Goal: Find specific page/section: Find specific page/section

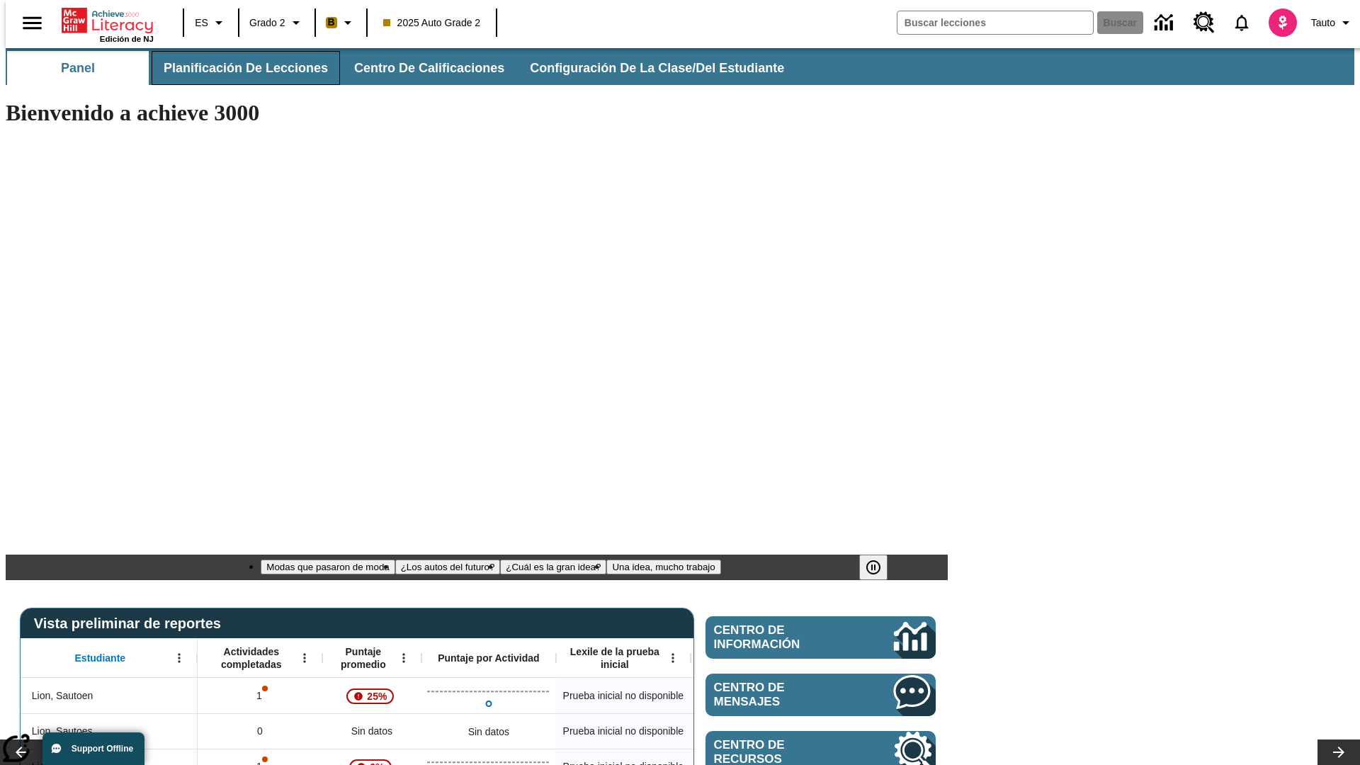
click at [237, 68] on span "Planificación de lecciones" at bounding box center [246, 68] width 164 height 16
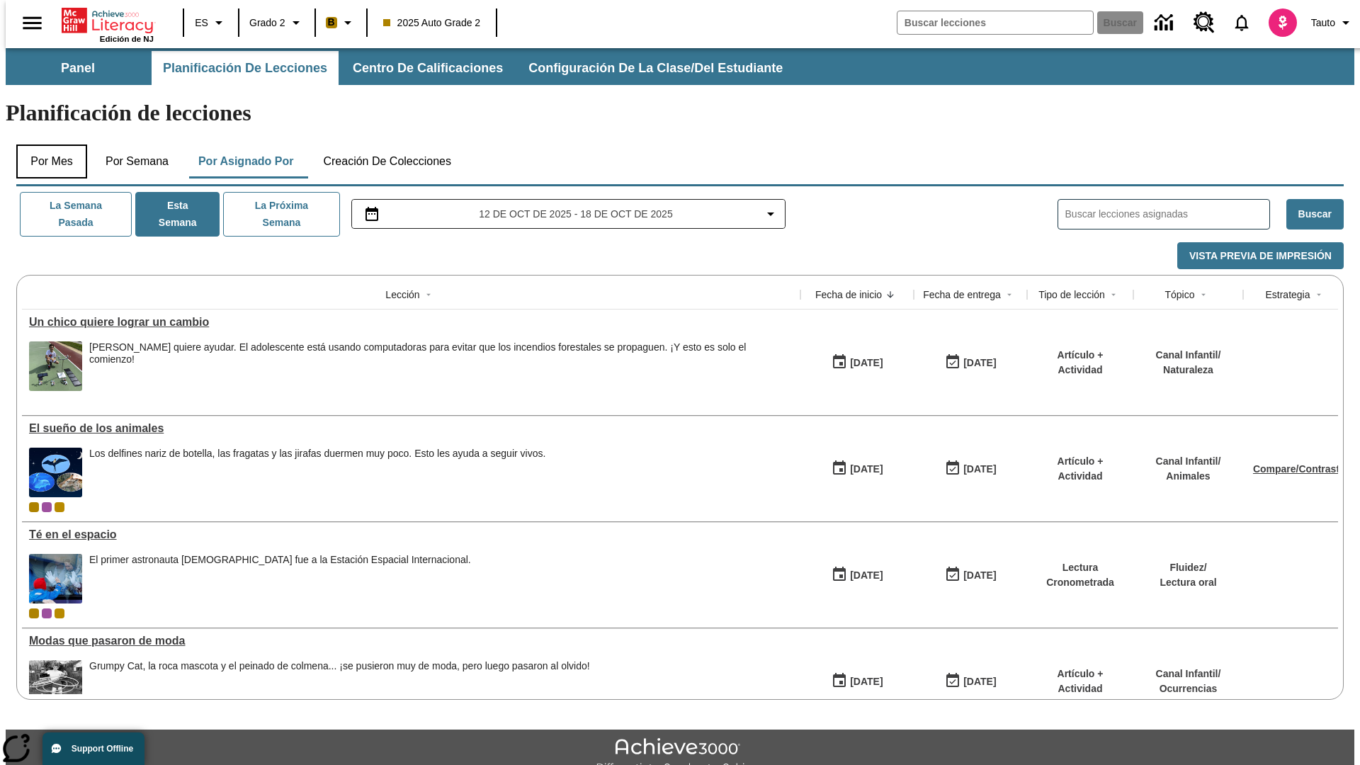
click at [46, 145] on button "Por mes" at bounding box center [51, 162] width 71 height 34
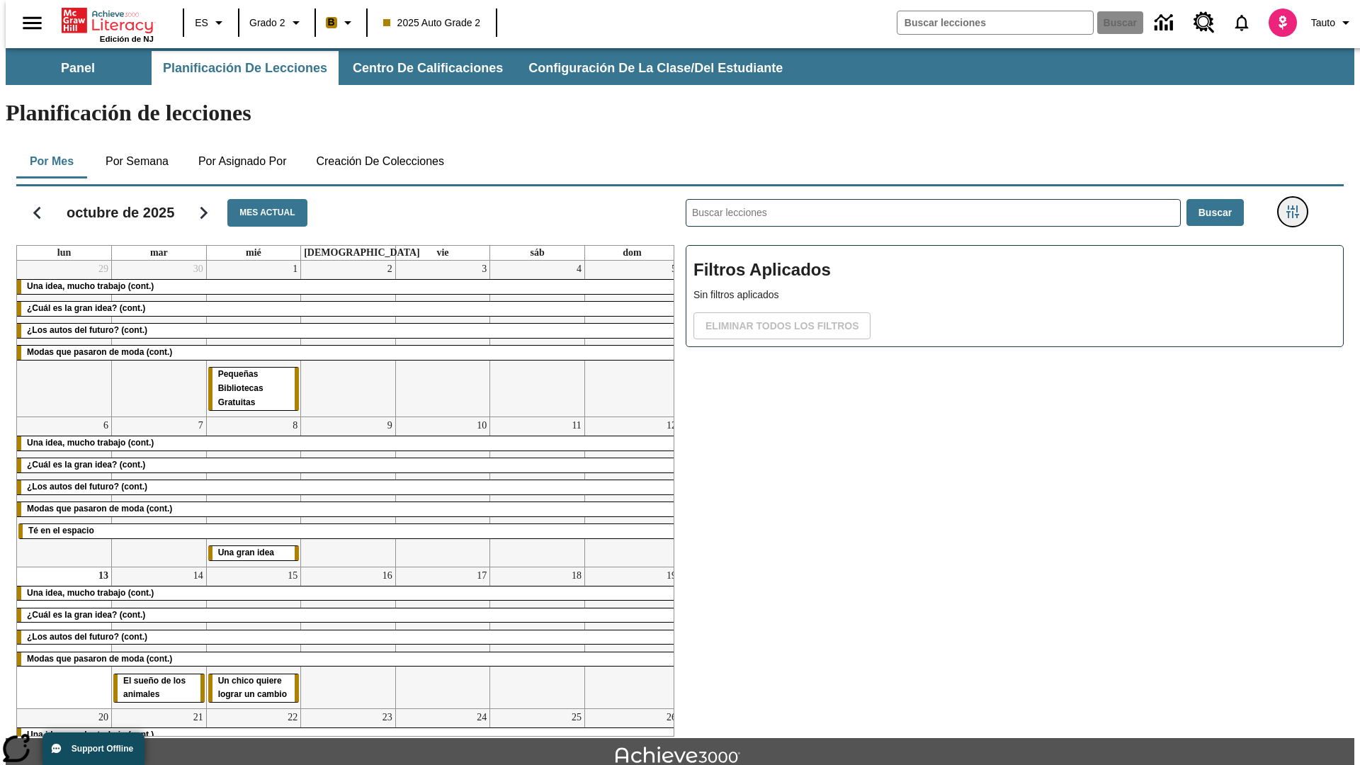
click at [1297, 205] on icon "Menú lateral de filtros" at bounding box center [1292, 211] width 13 height 13
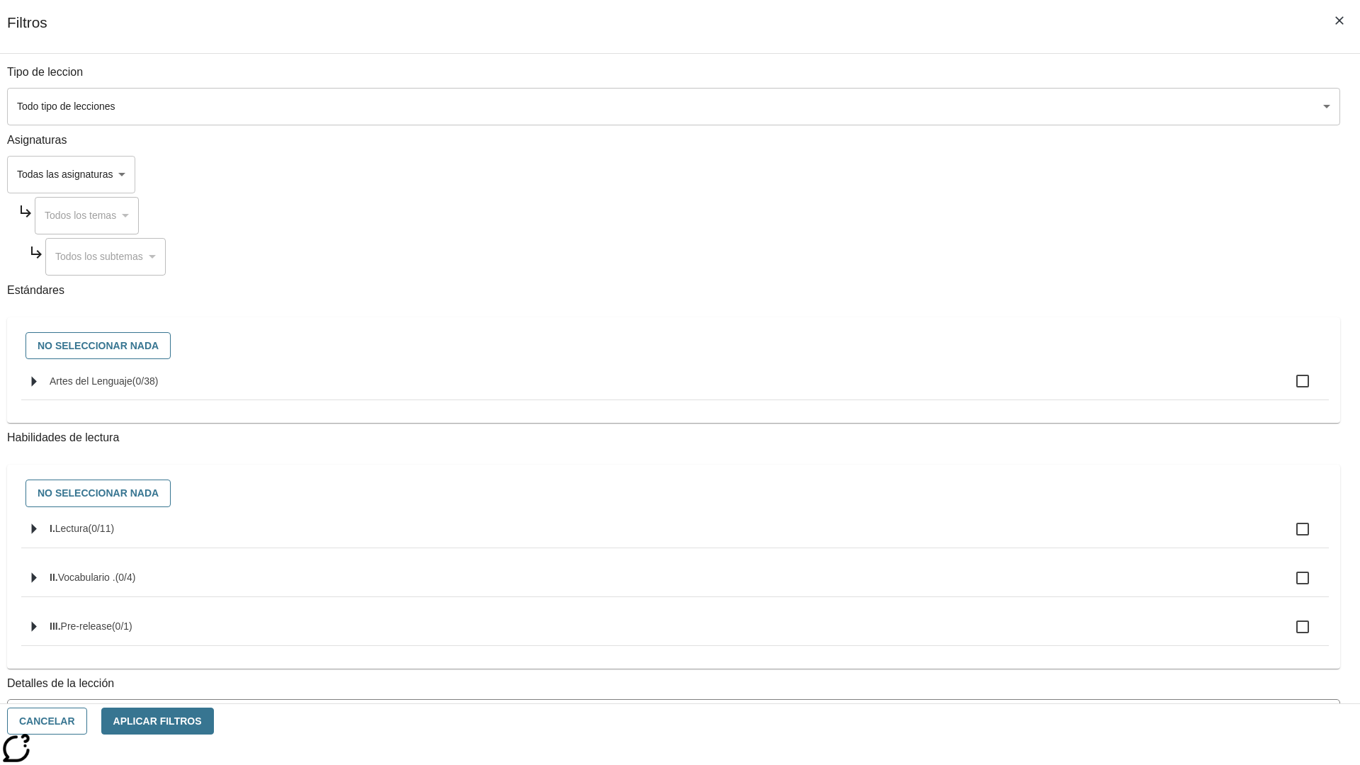
click at [1020, 106] on body "[MEDICAL_DATA] al contenido principal Edición de NJ ES Grado 2 B 2025 Auto Grad…" at bounding box center [680, 438] width 1349 height 781
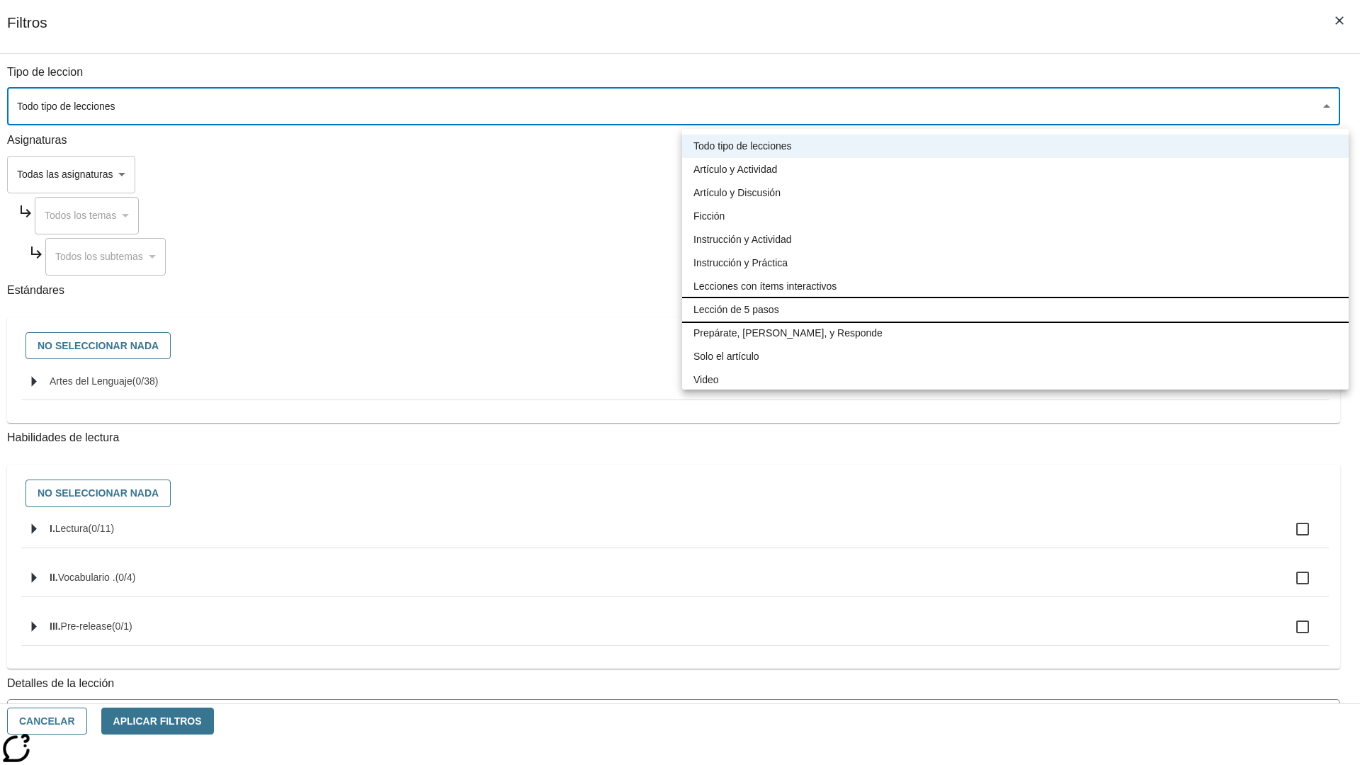
click at [1015, 310] on li "Lección de 5 pasos" at bounding box center [1015, 309] width 667 height 23
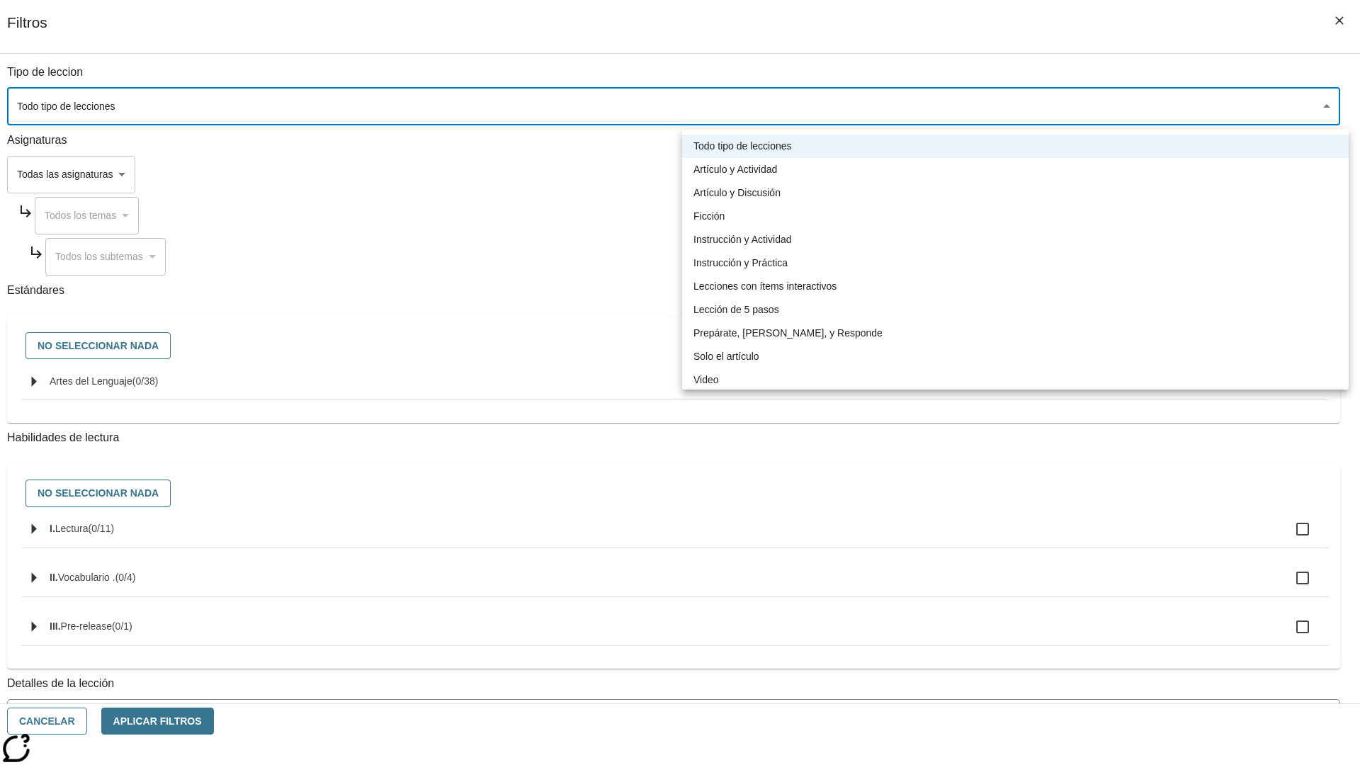
type input "1"
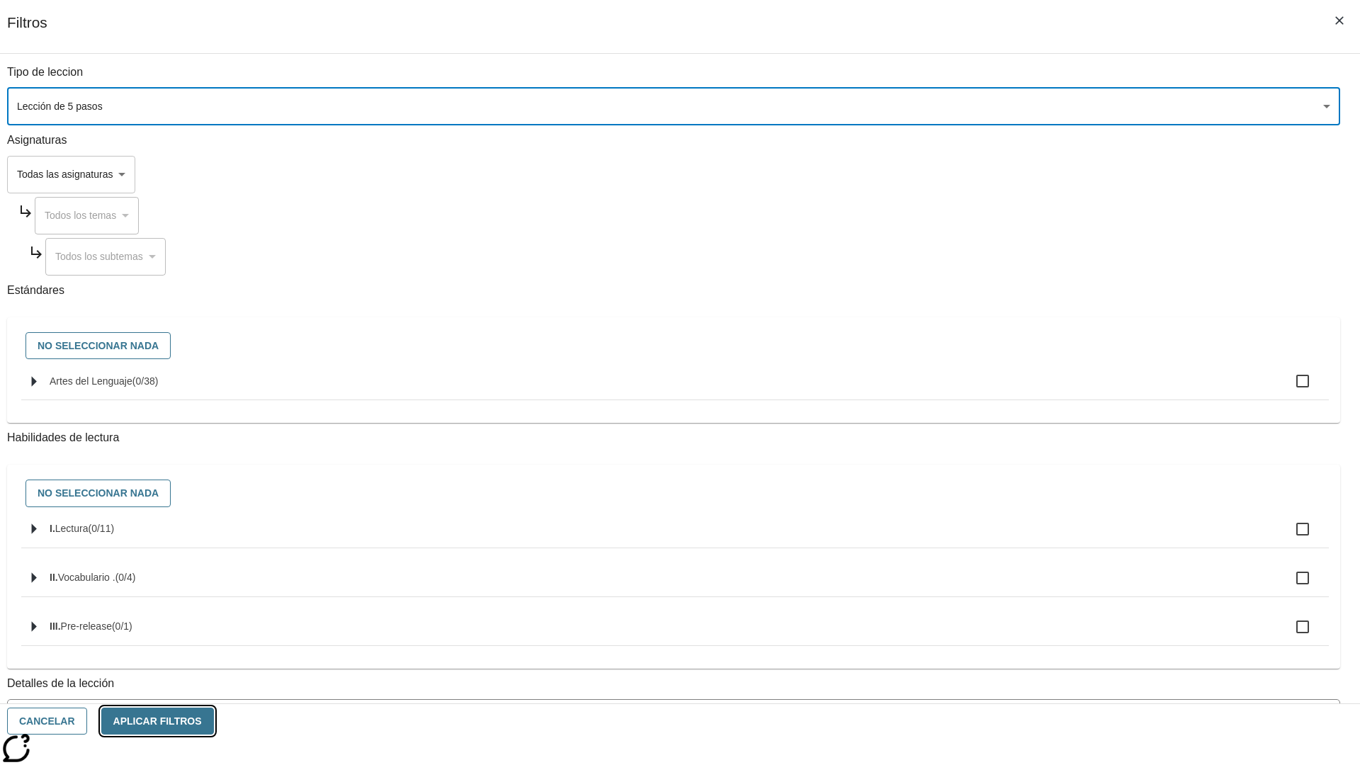
click at [214, 721] on button "Aplicar Filtros" at bounding box center [157, 722] width 113 height 28
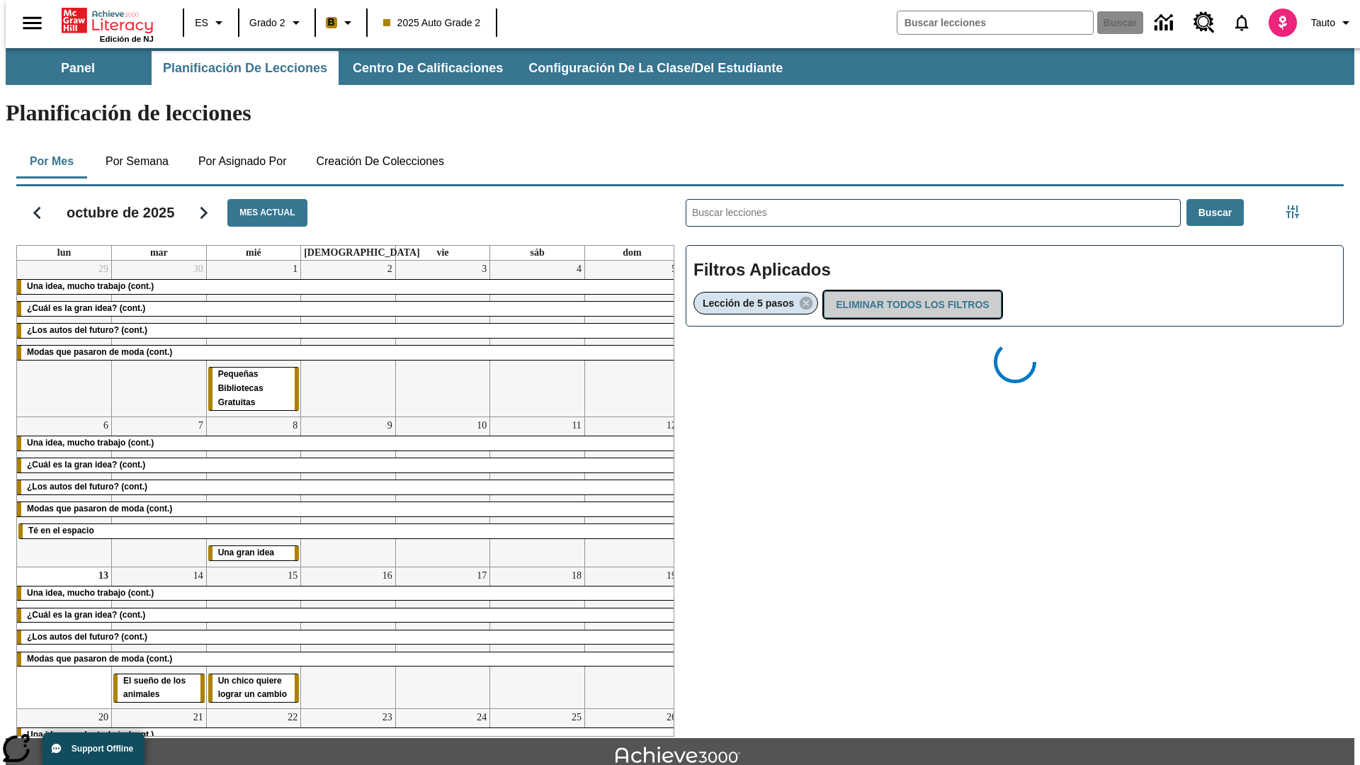
click at [910, 291] on button "Eliminar todos los filtros" at bounding box center [912, 305] width 177 height 28
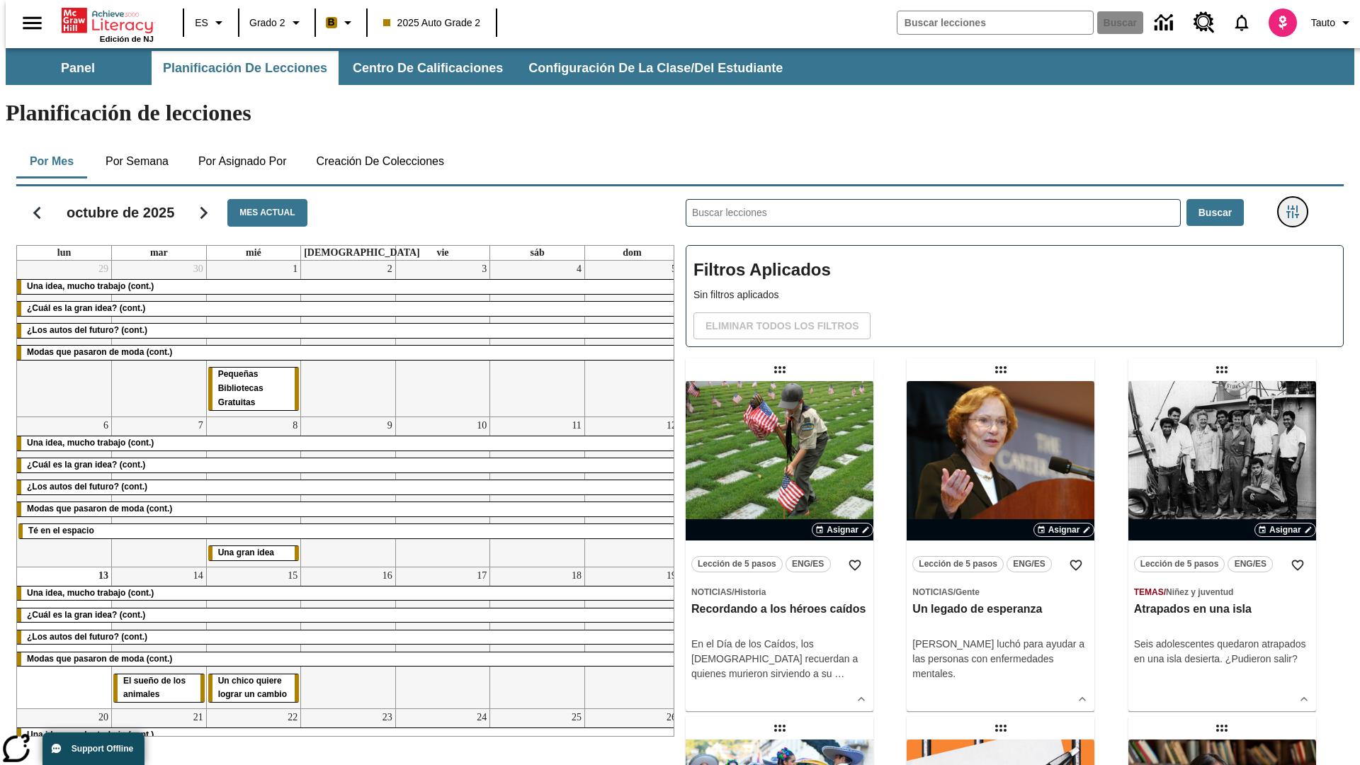
click at [1297, 205] on icon "Menú lateral de filtros" at bounding box center [1292, 211] width 13 height 13
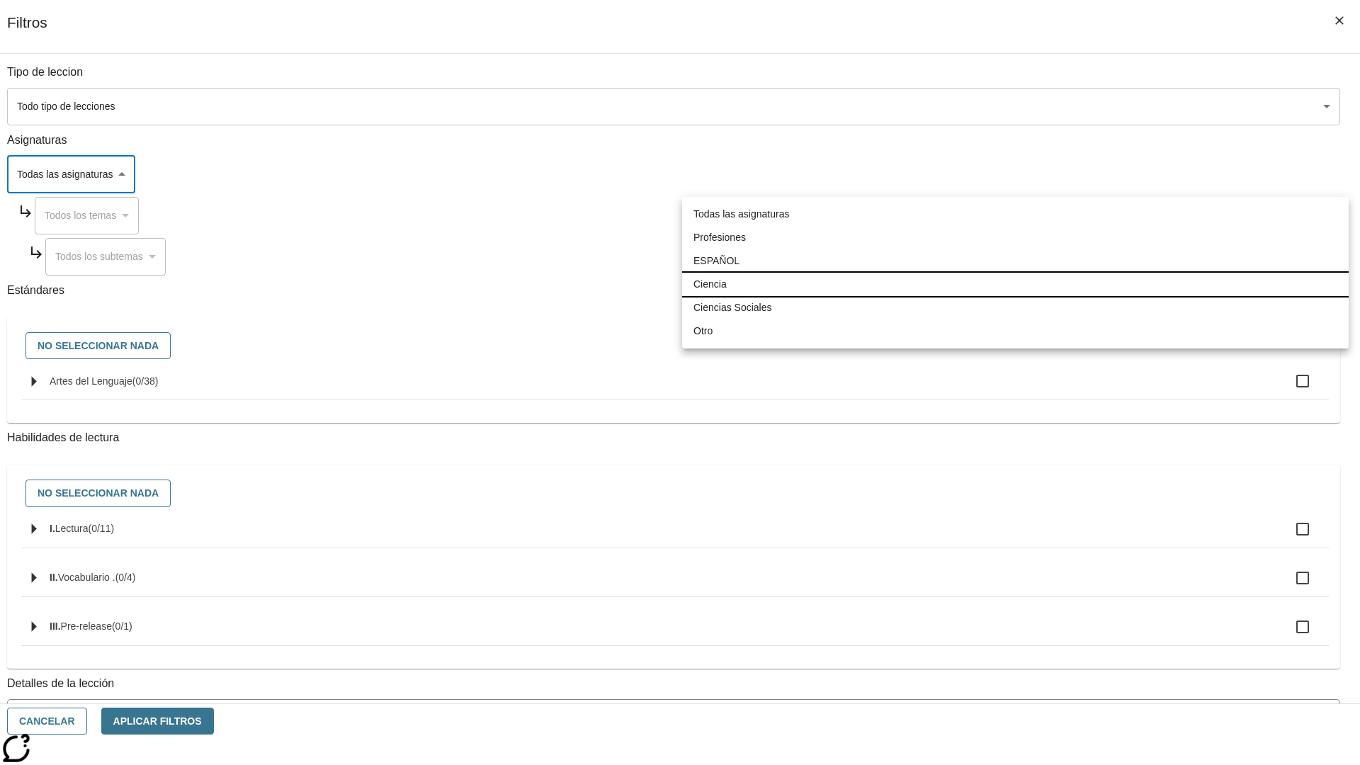
click at [1015, 284] on li "Ciencia" at bounding box center [1015, 284] width 667 height 23
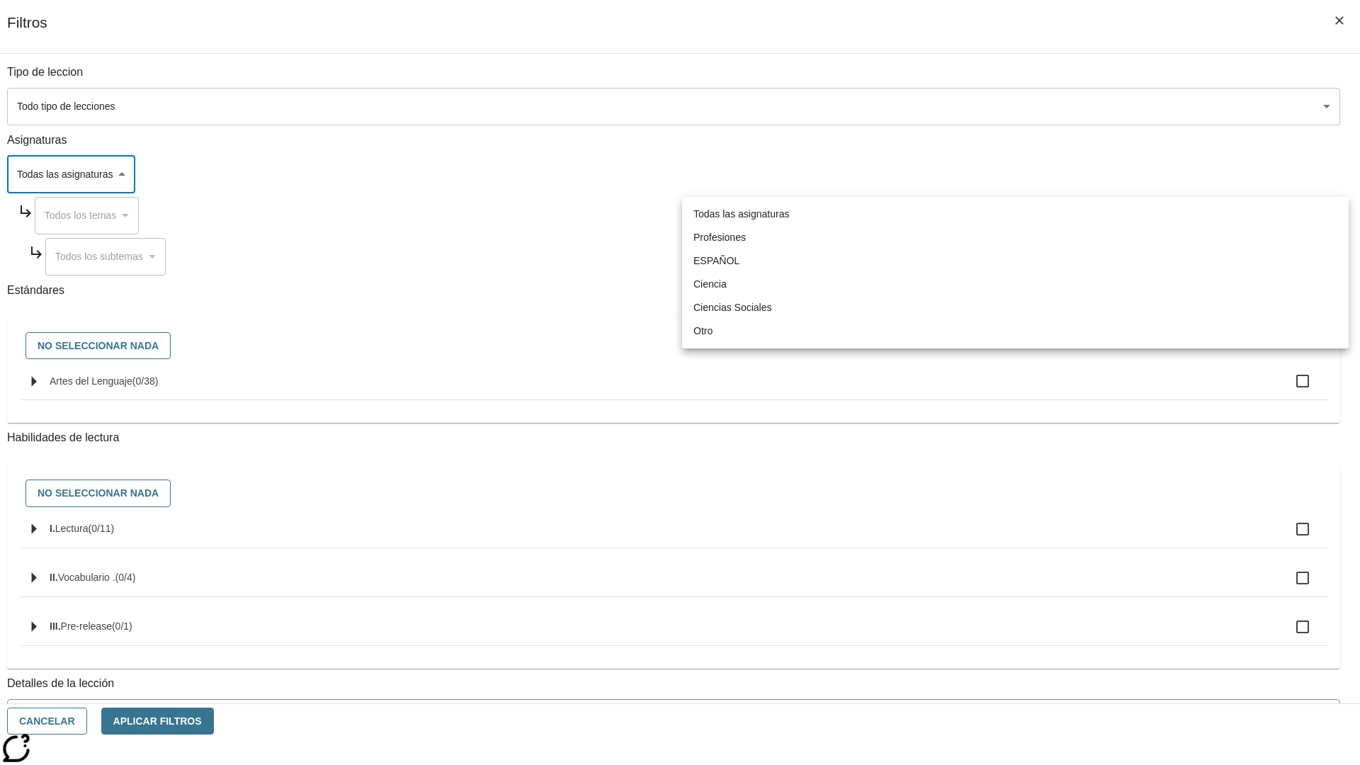
type input "2"
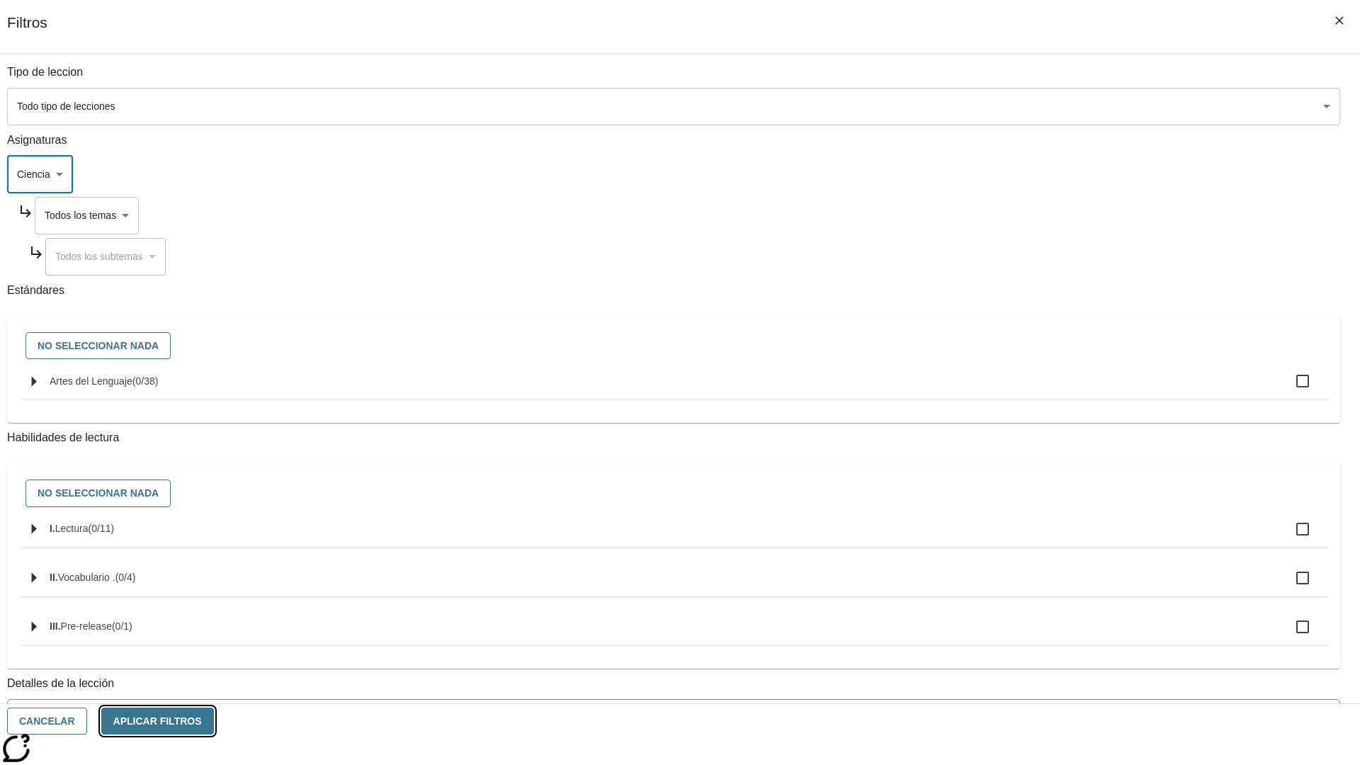
click at [214, 721] on button "Aplicar Filtros" at bounding box center [157, 722] width 113 height 28
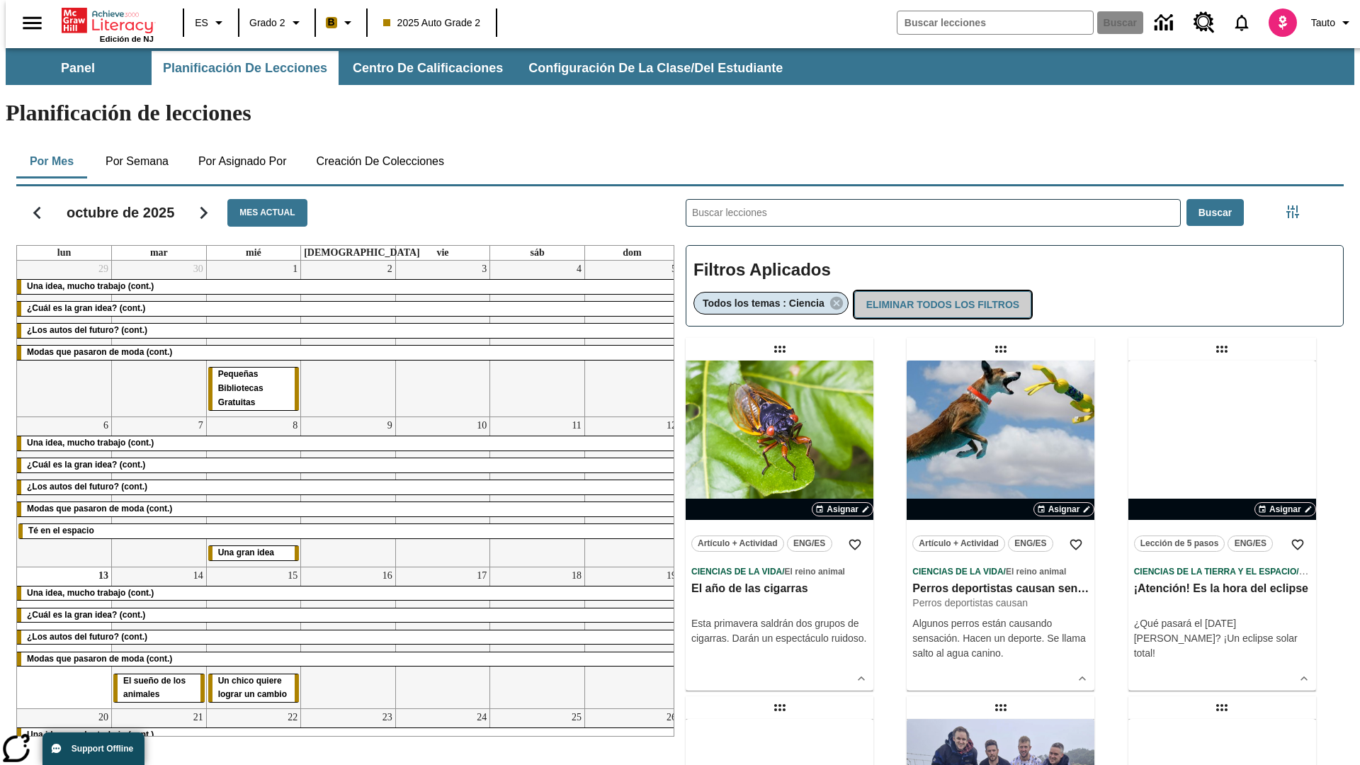
click at [941, 291] on button "Eliminar todos los filtros" at bounding box center [942, 305] width 177 height 28
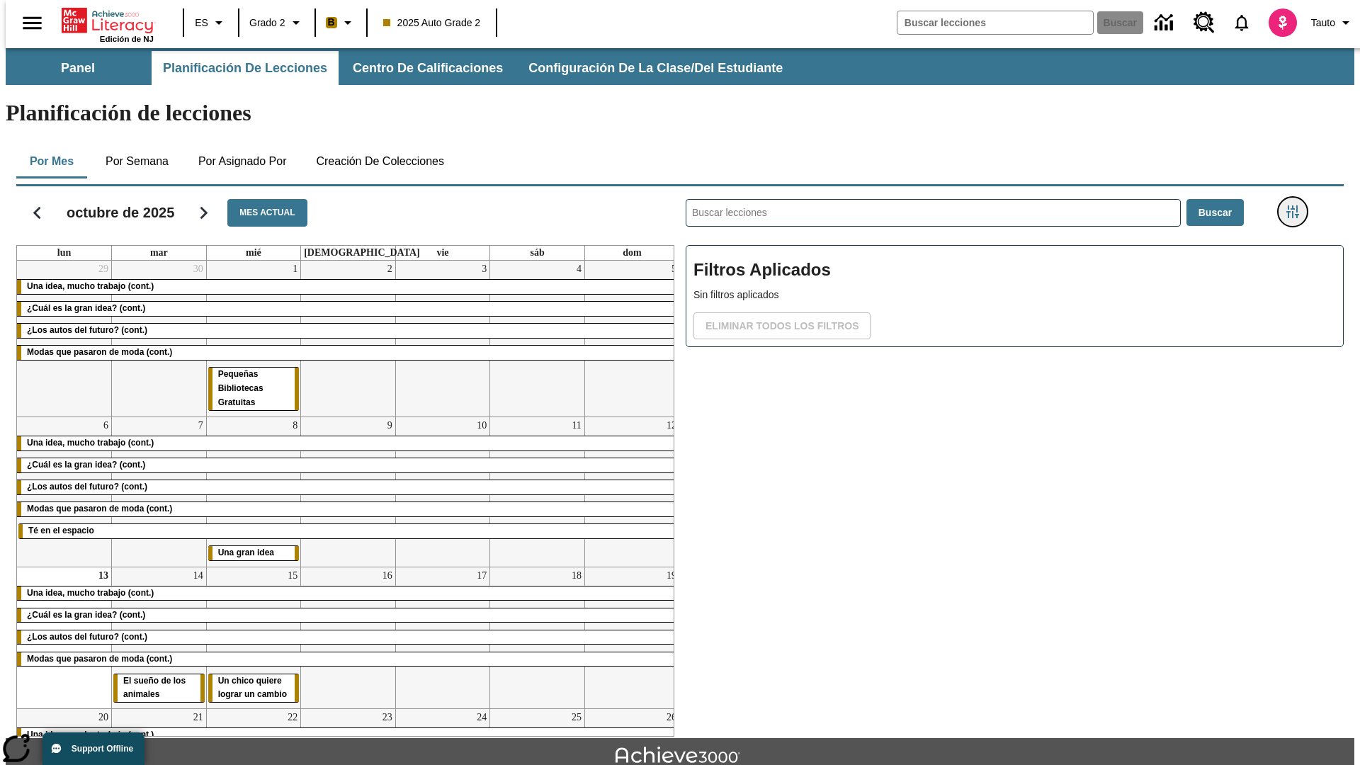
click at [1297, 205] on icon "Menú lateral de filtros" at bounding box center [1292, 211] width 13 height 13
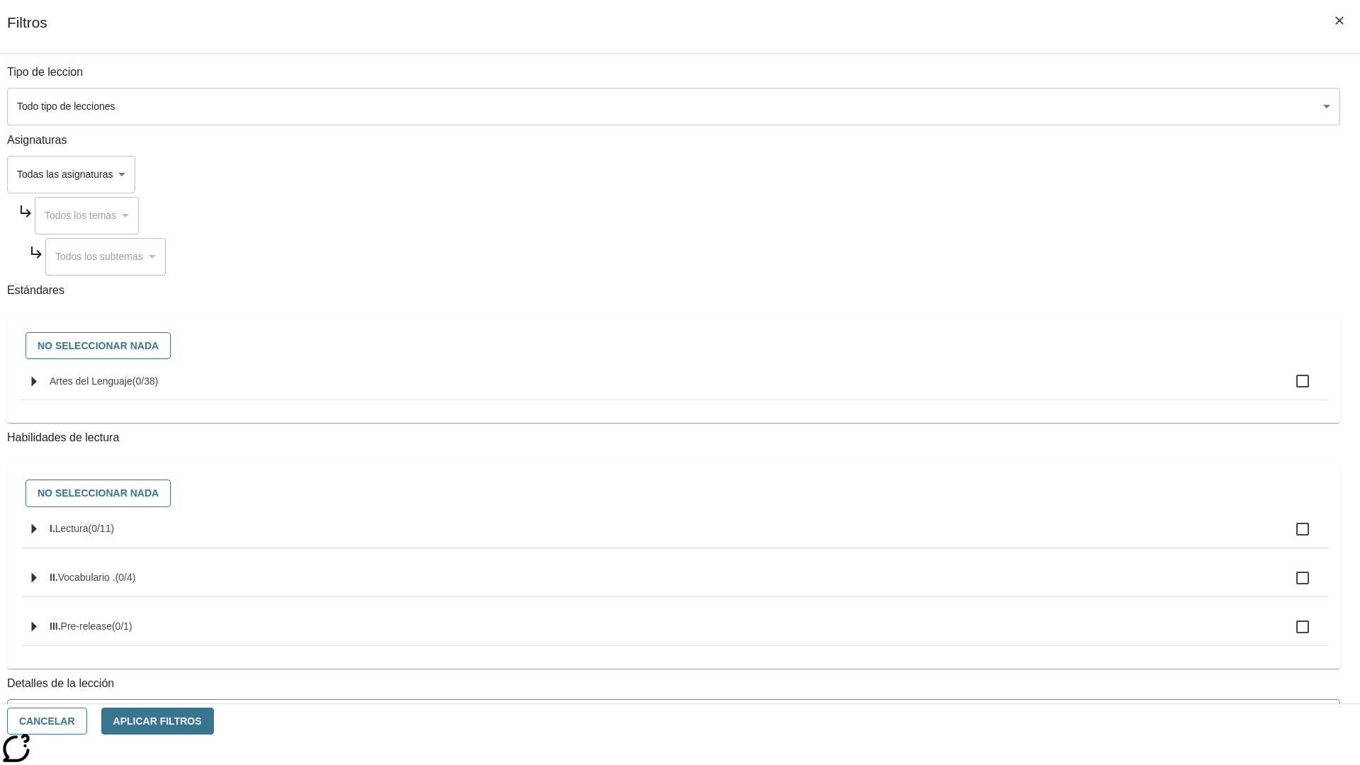
click at [132, 387] on span "Artes del Lenguaje" at bounding box center [91, 380] width 83 height 11
click at [1288, 389] on input "Artes del Lenguaje ( 0 / 38 )" at bounding box center [1303, 381] width 30 height 30
checkbox input "true"
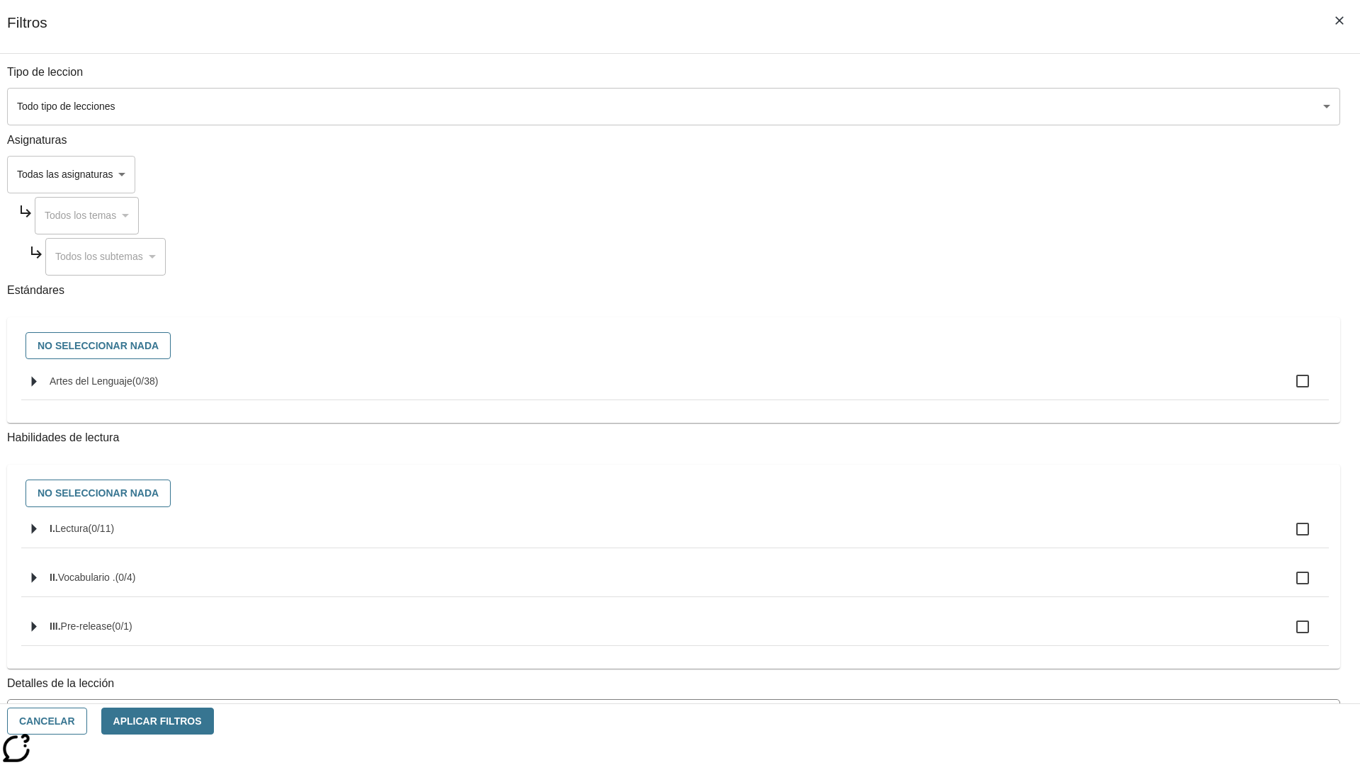
checkbox input "true"
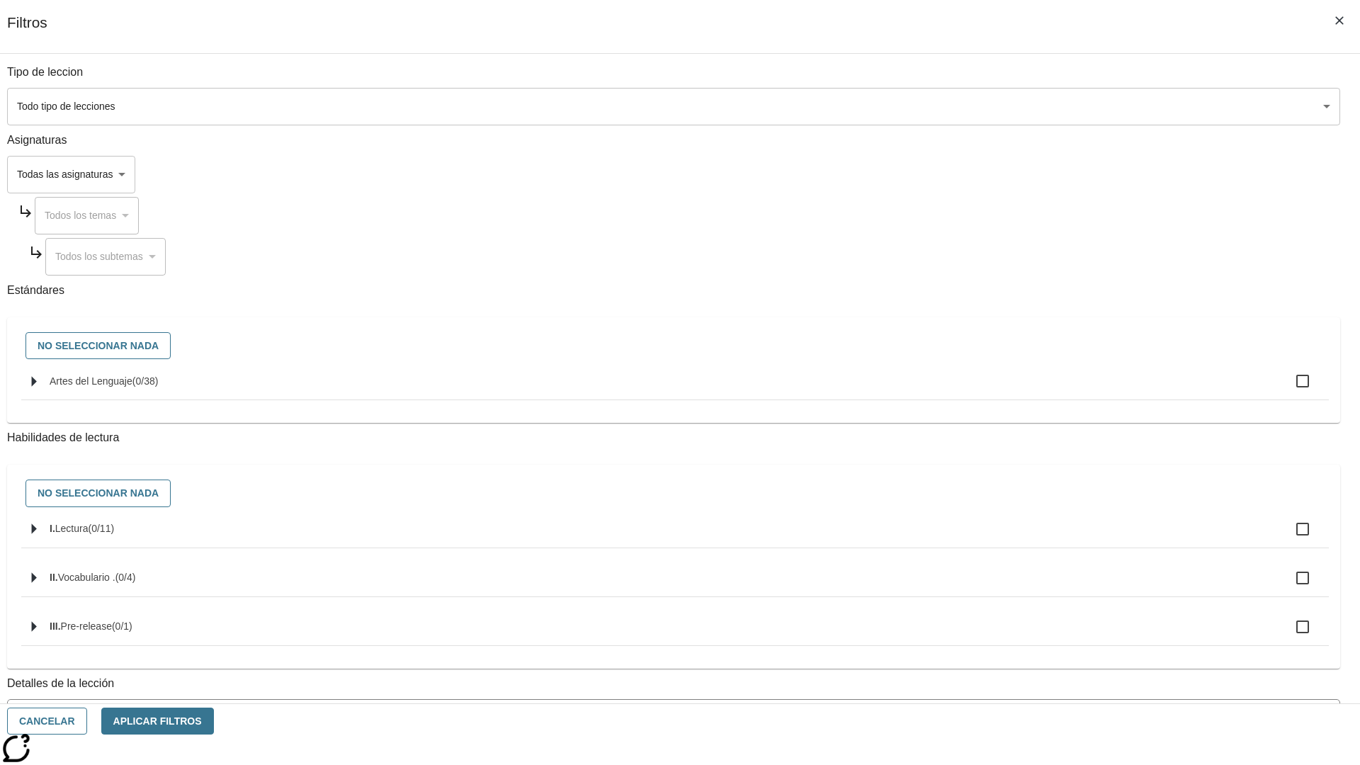
checkbox input "true"
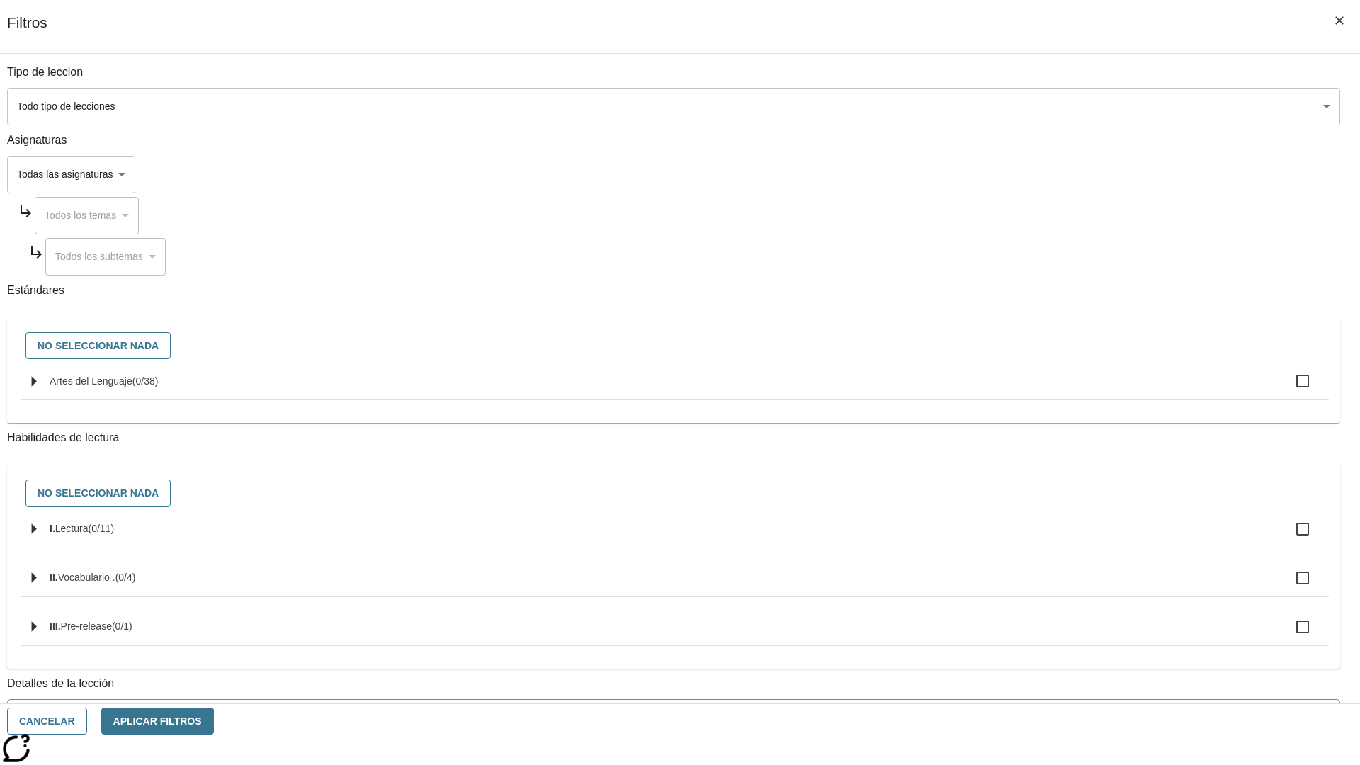
checkbox input "true"
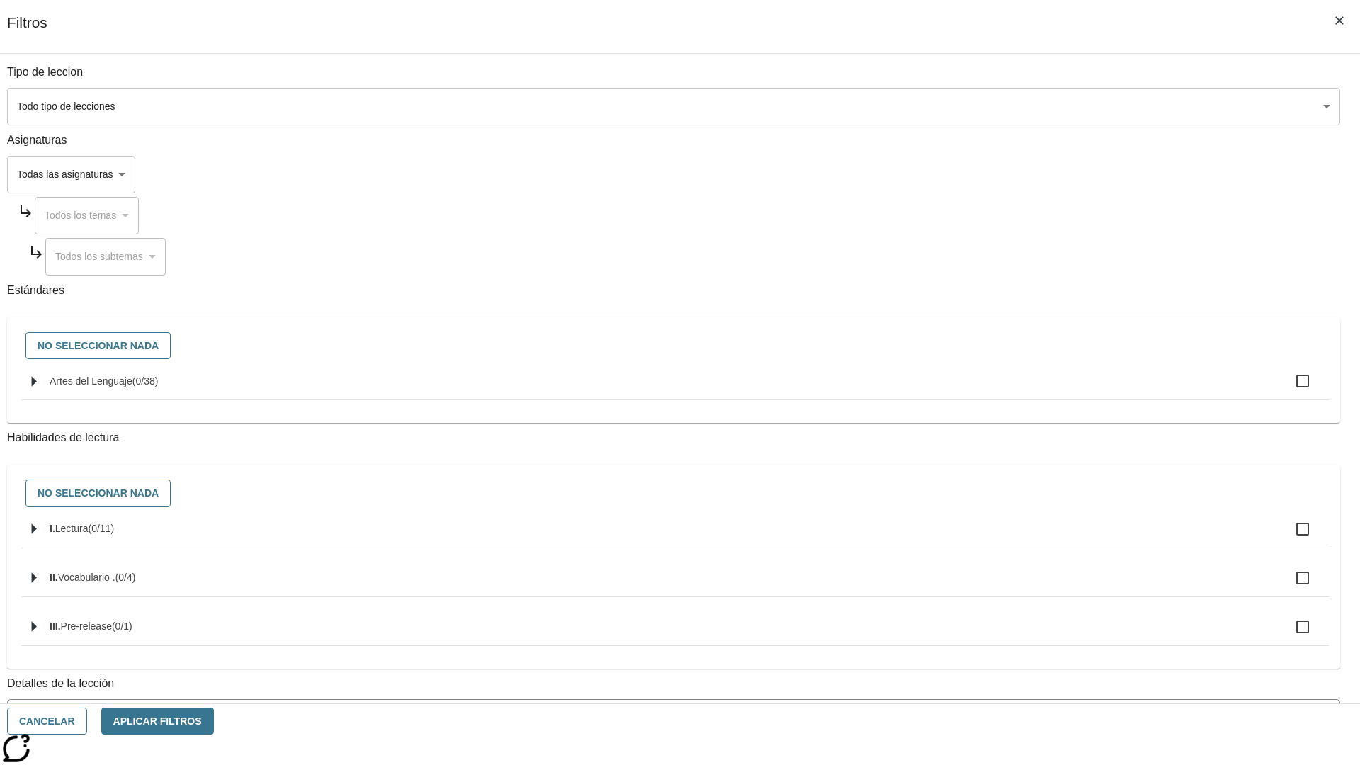
checkbox input "true"
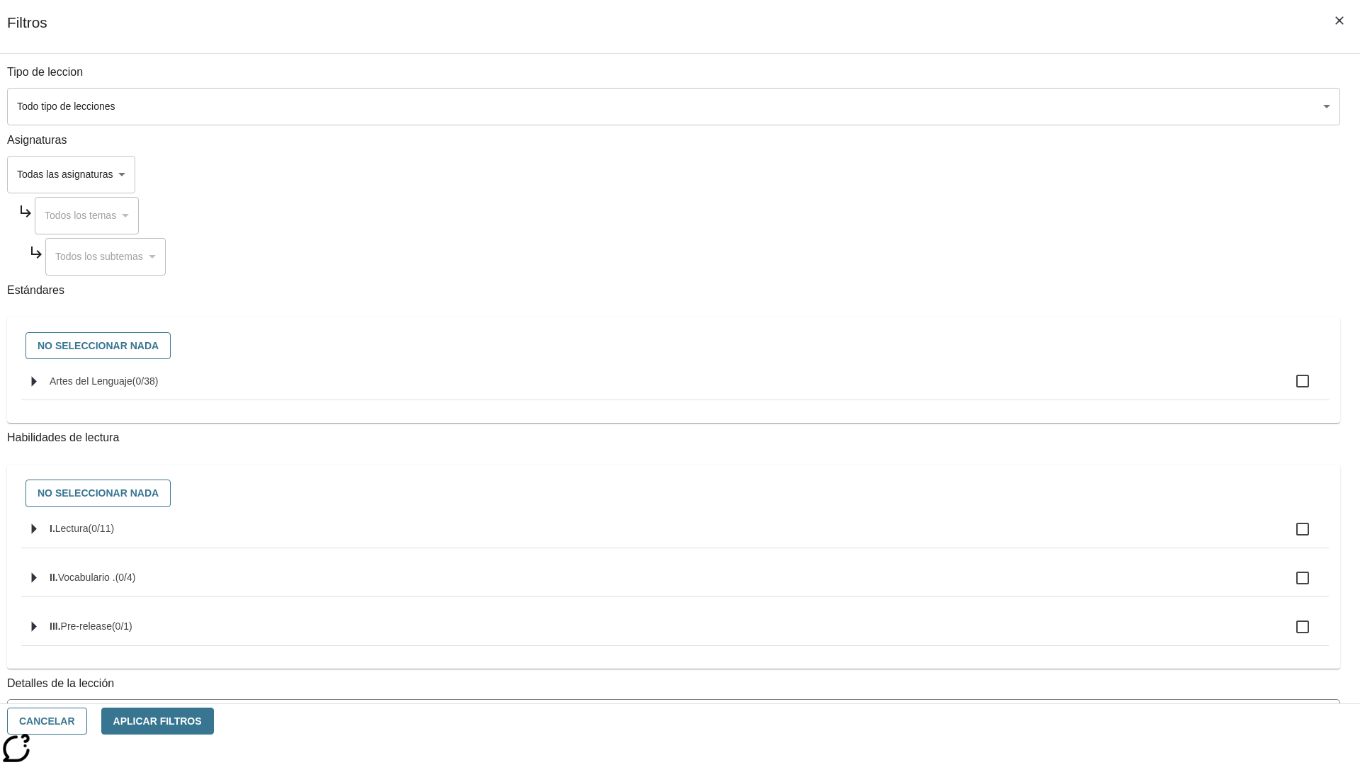
checkbox input "true"
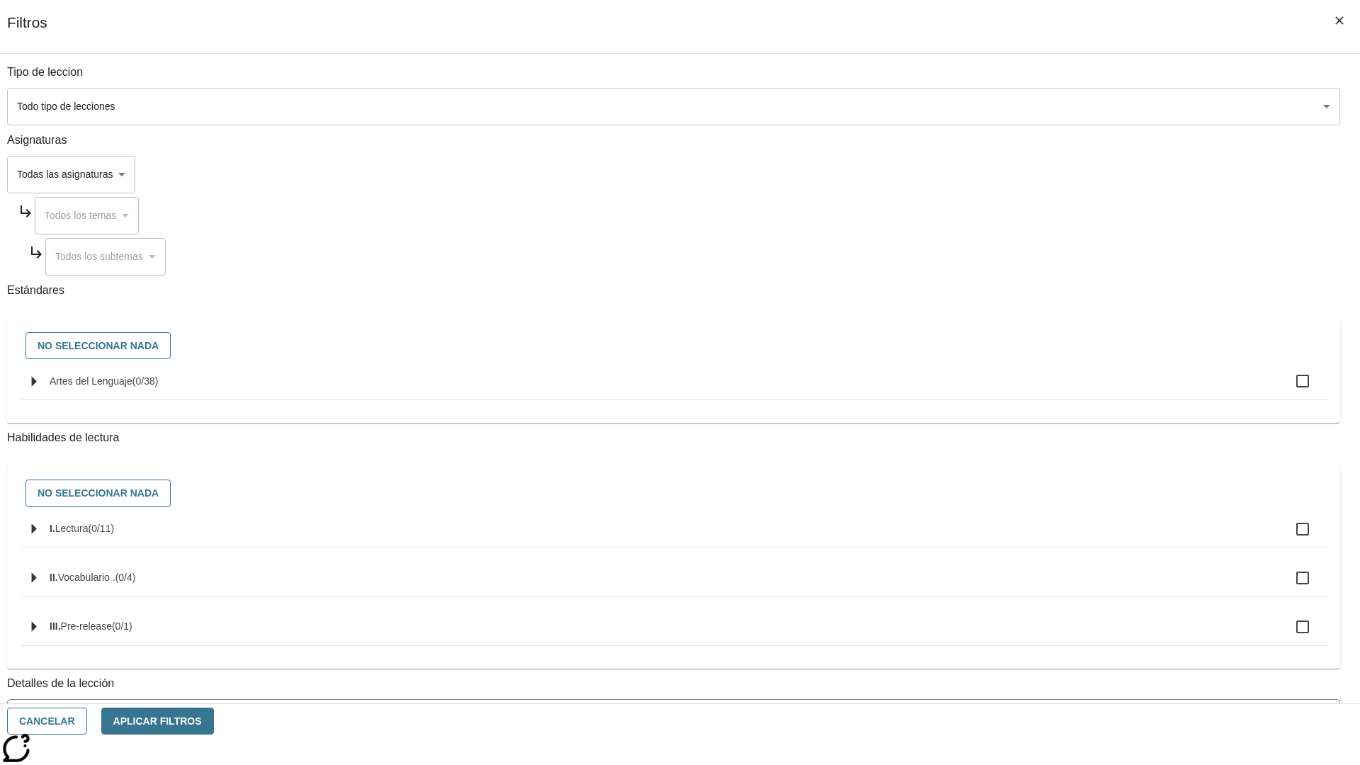
checkbox input "true"
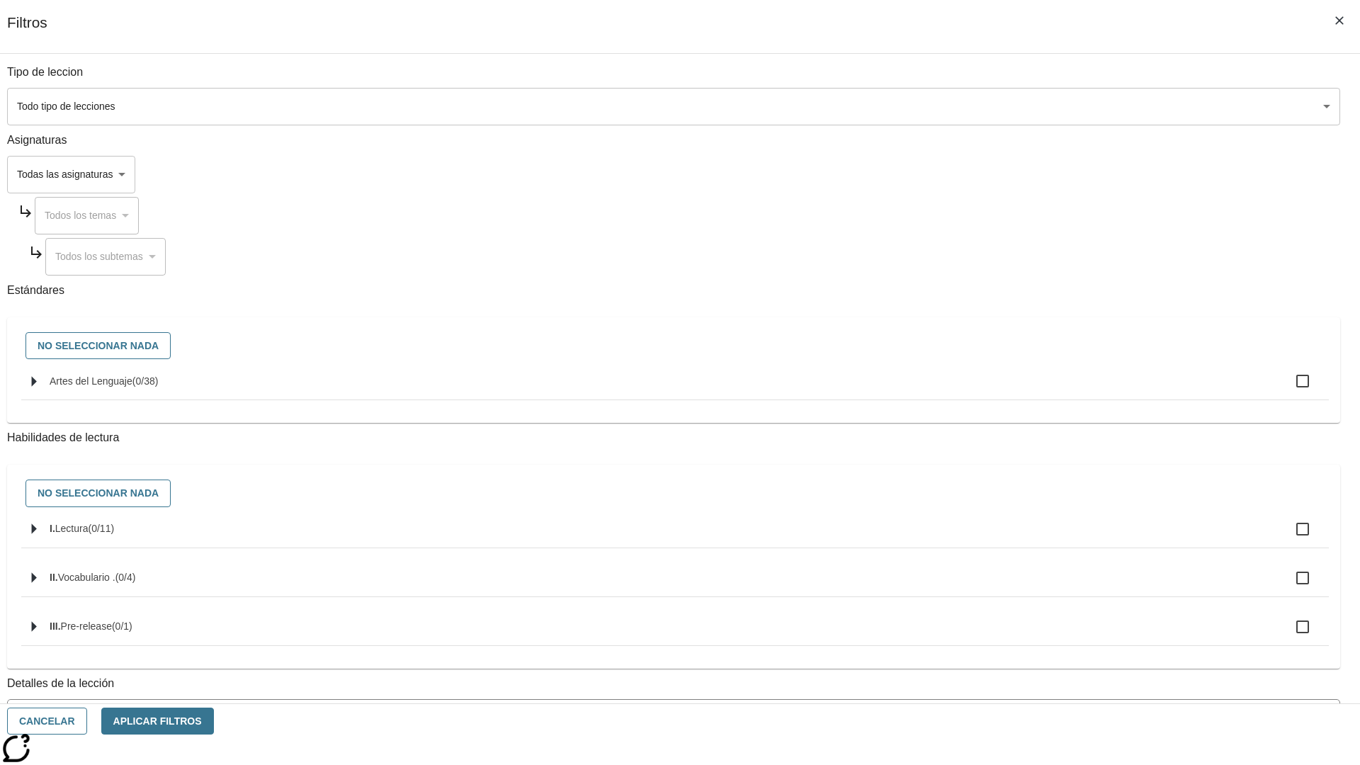
checkbox input "true"
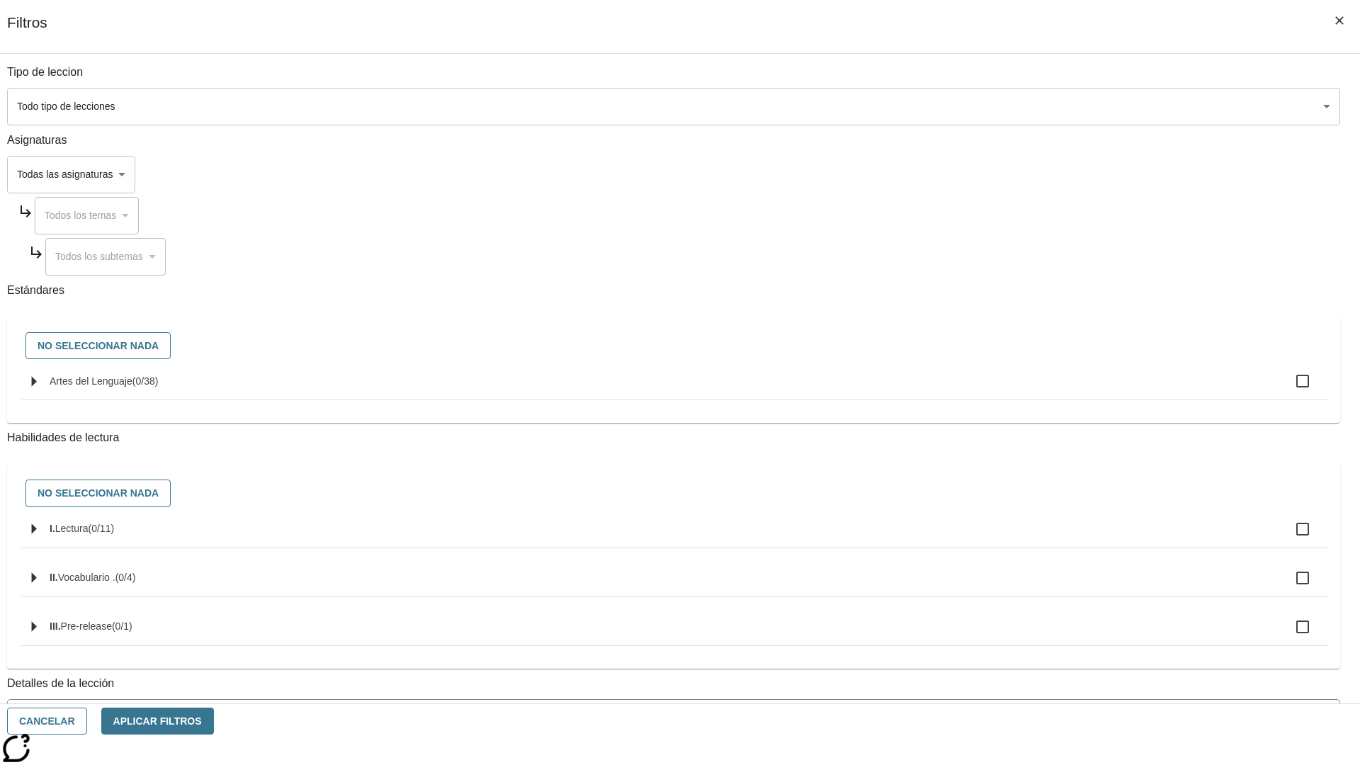
checkbox input "true"
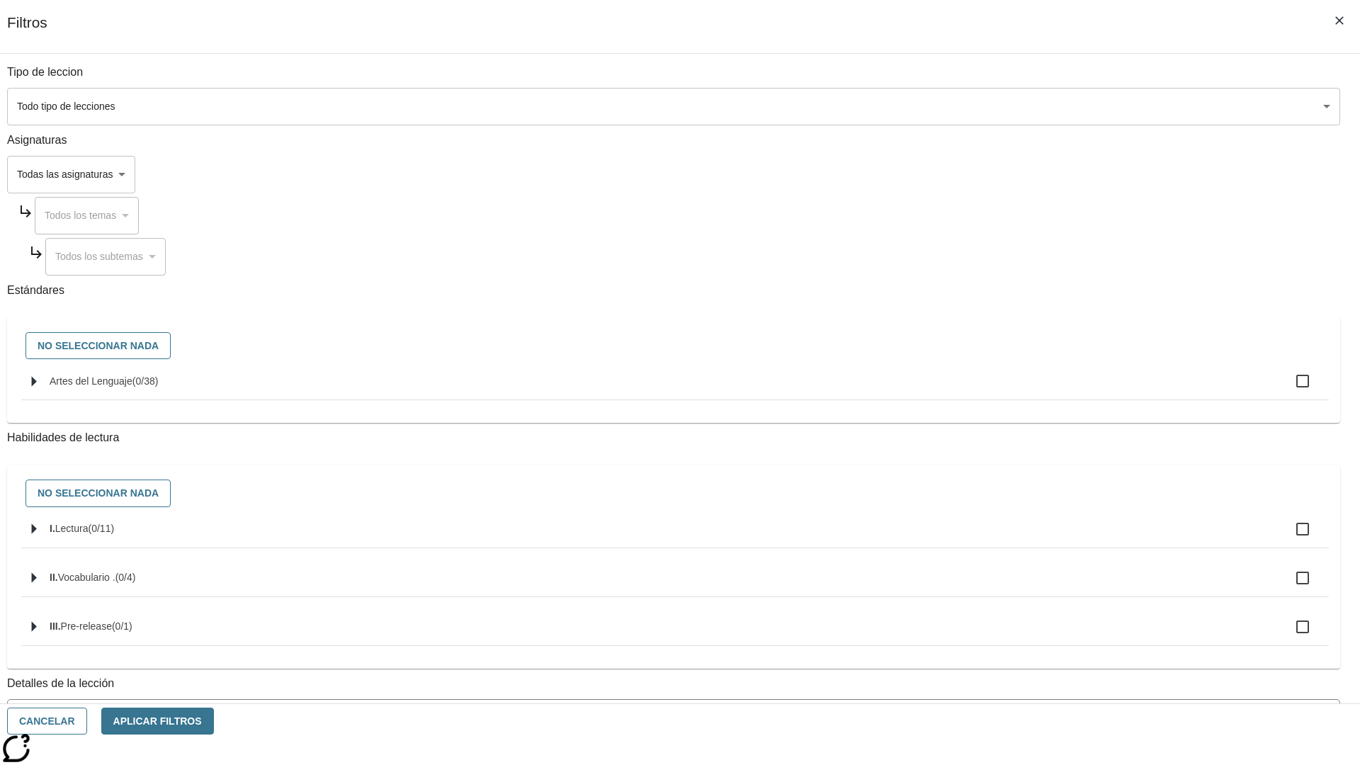
checkbox input "true"
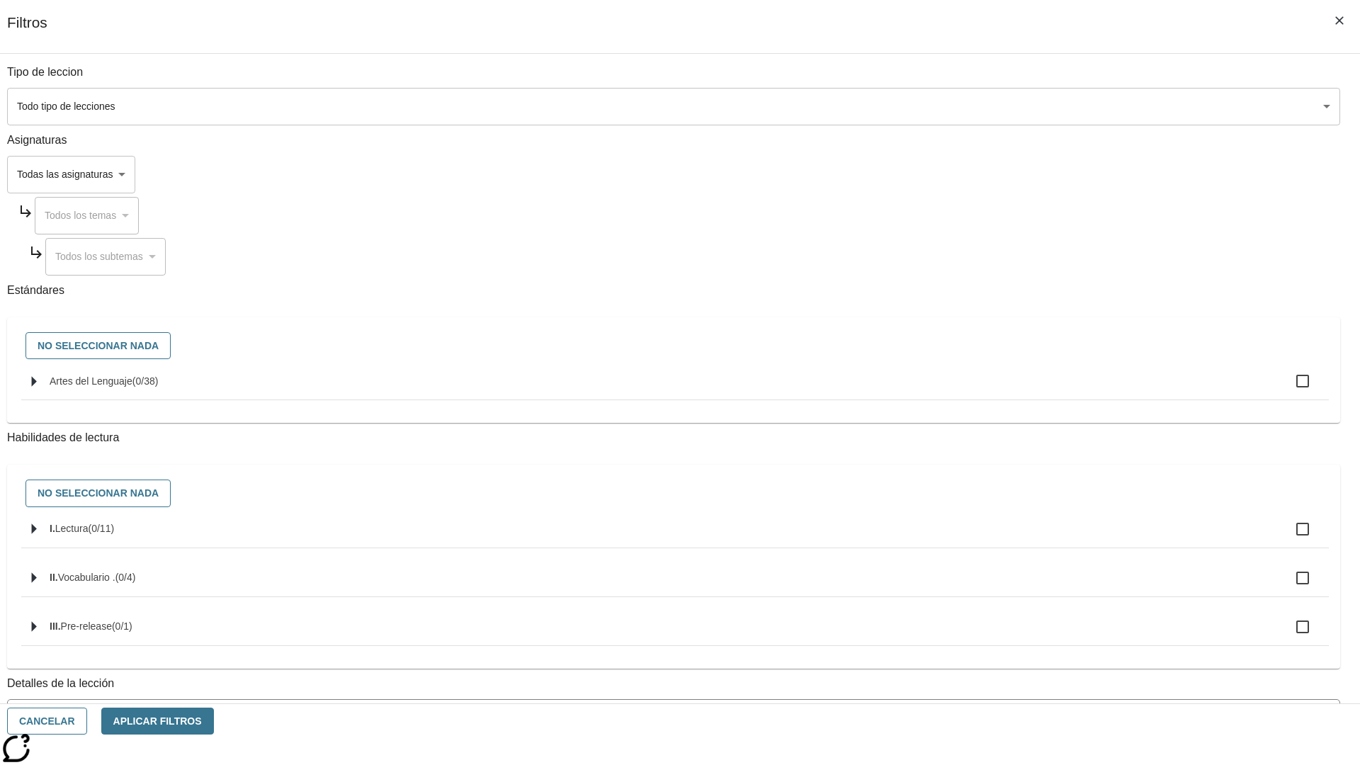
checkbox input "true"
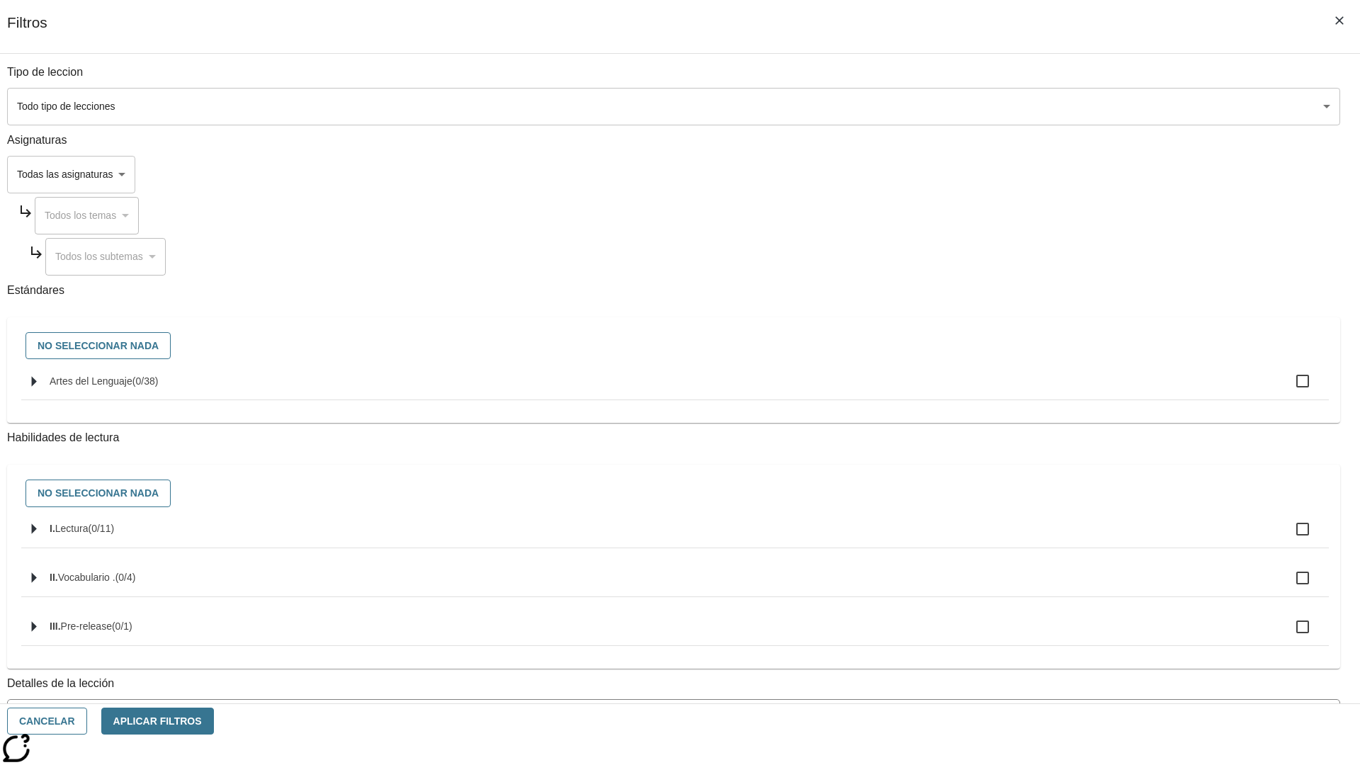
checkbox input "true"
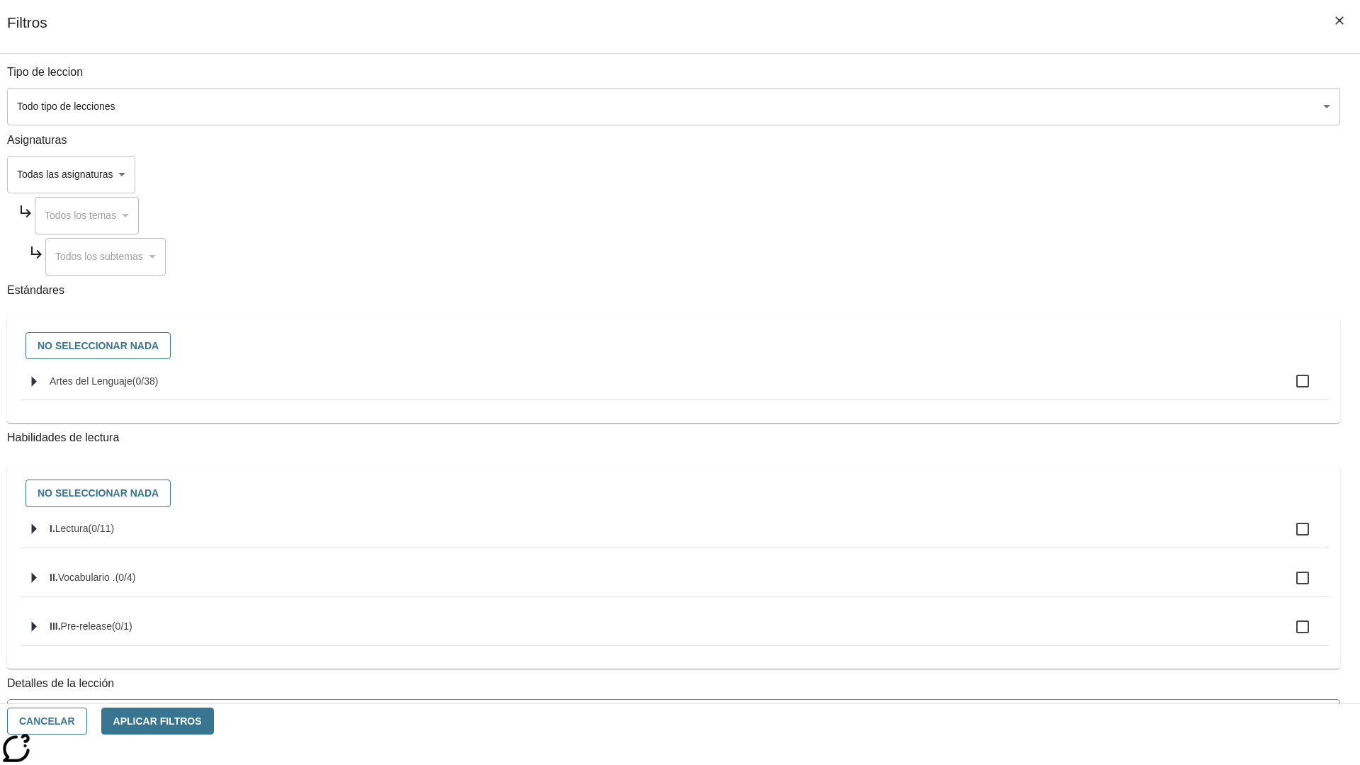
checkbox input "true"
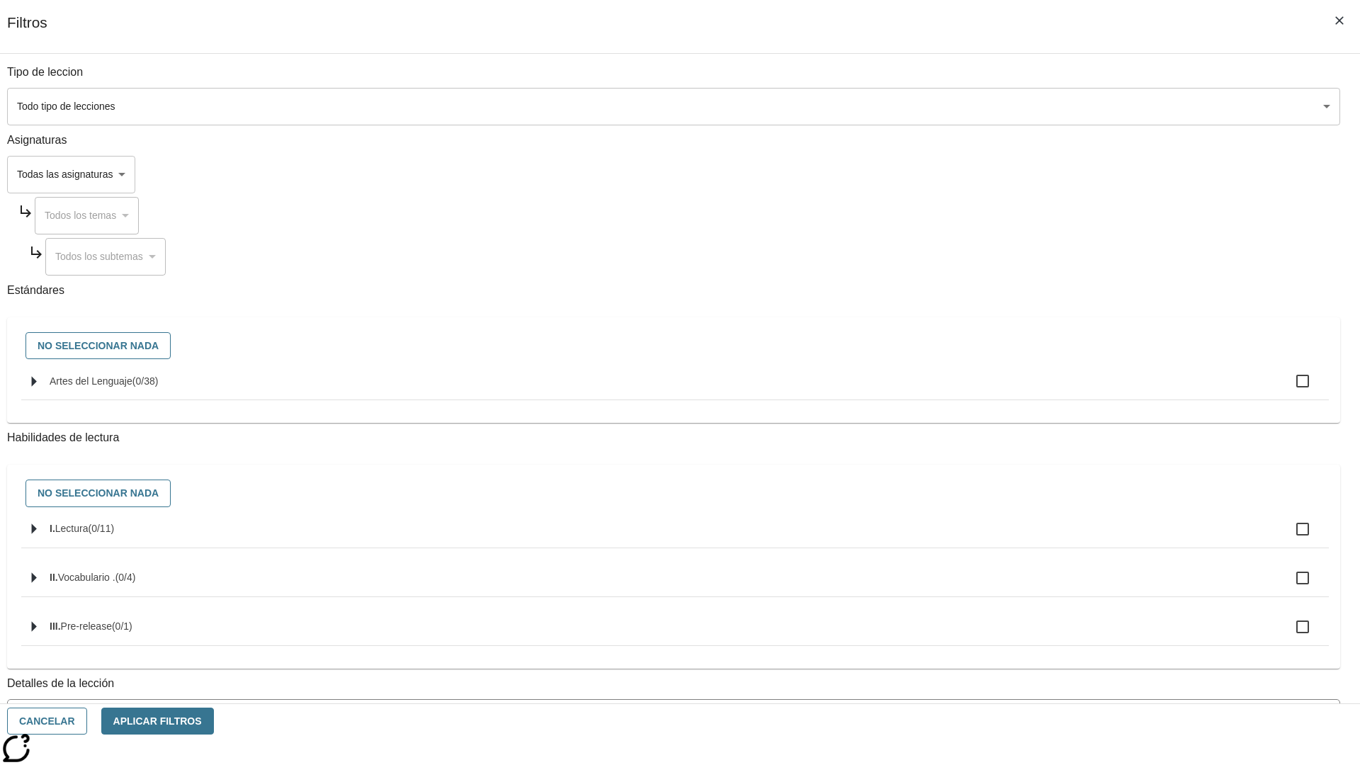
checkbox input "true"
click at [214, 721] on button "Aplicar Filtros" at bounding box center [157, 722] width 113 height 28
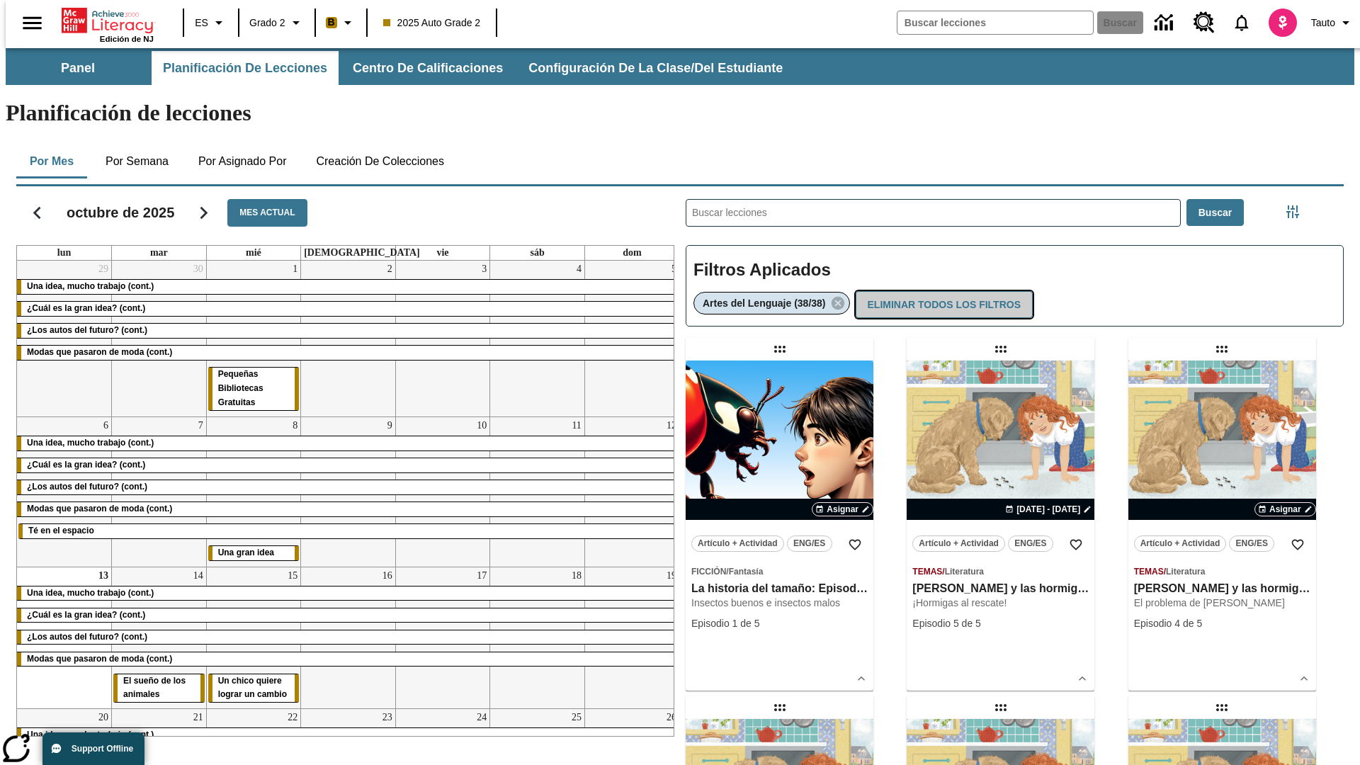
click at [943, 291] on button "Eliminar todos los filtros" at bounding box center [944, 305] width 177 height 28
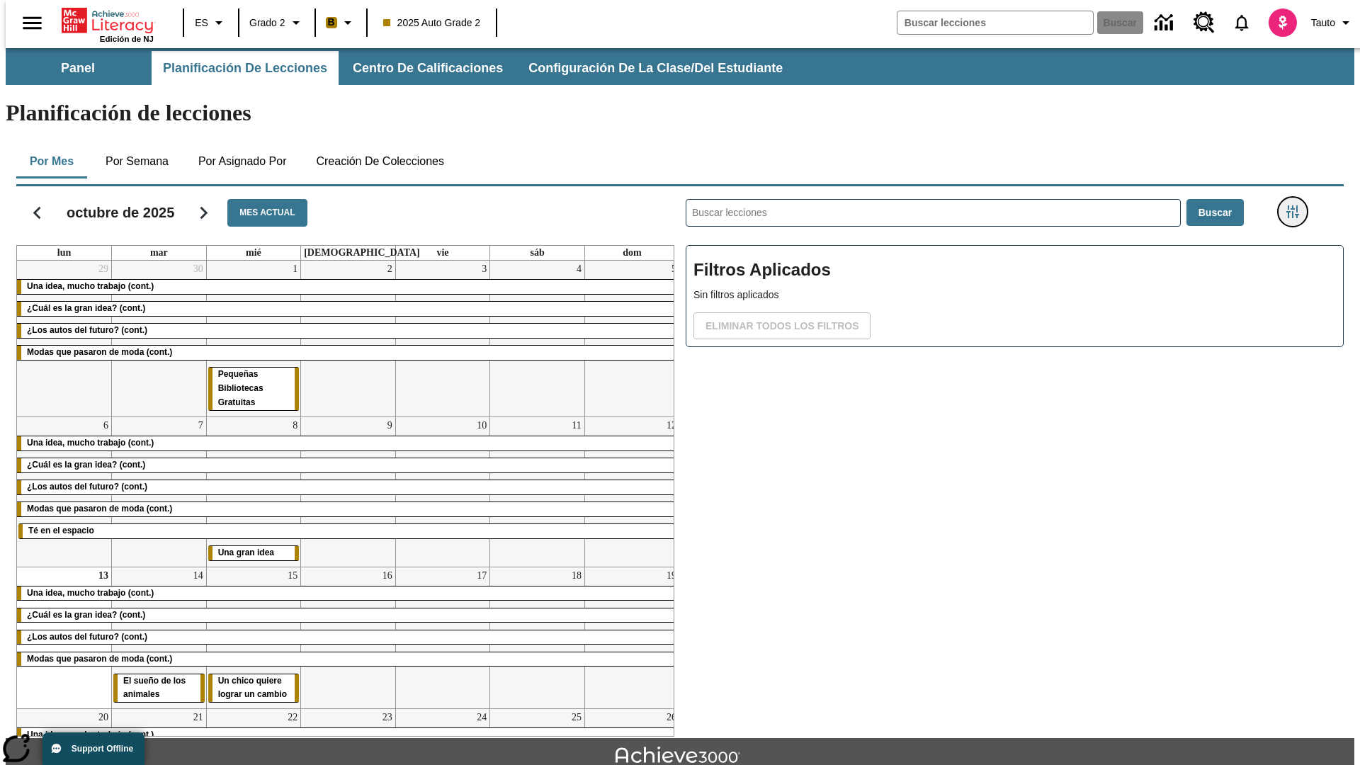
click at [1297, 205] on icon "Menú lateral de filtros" at bounding box center [1292, 211] width 13 height 13
